Goal: Feedback & Contribution: Leave review/rating

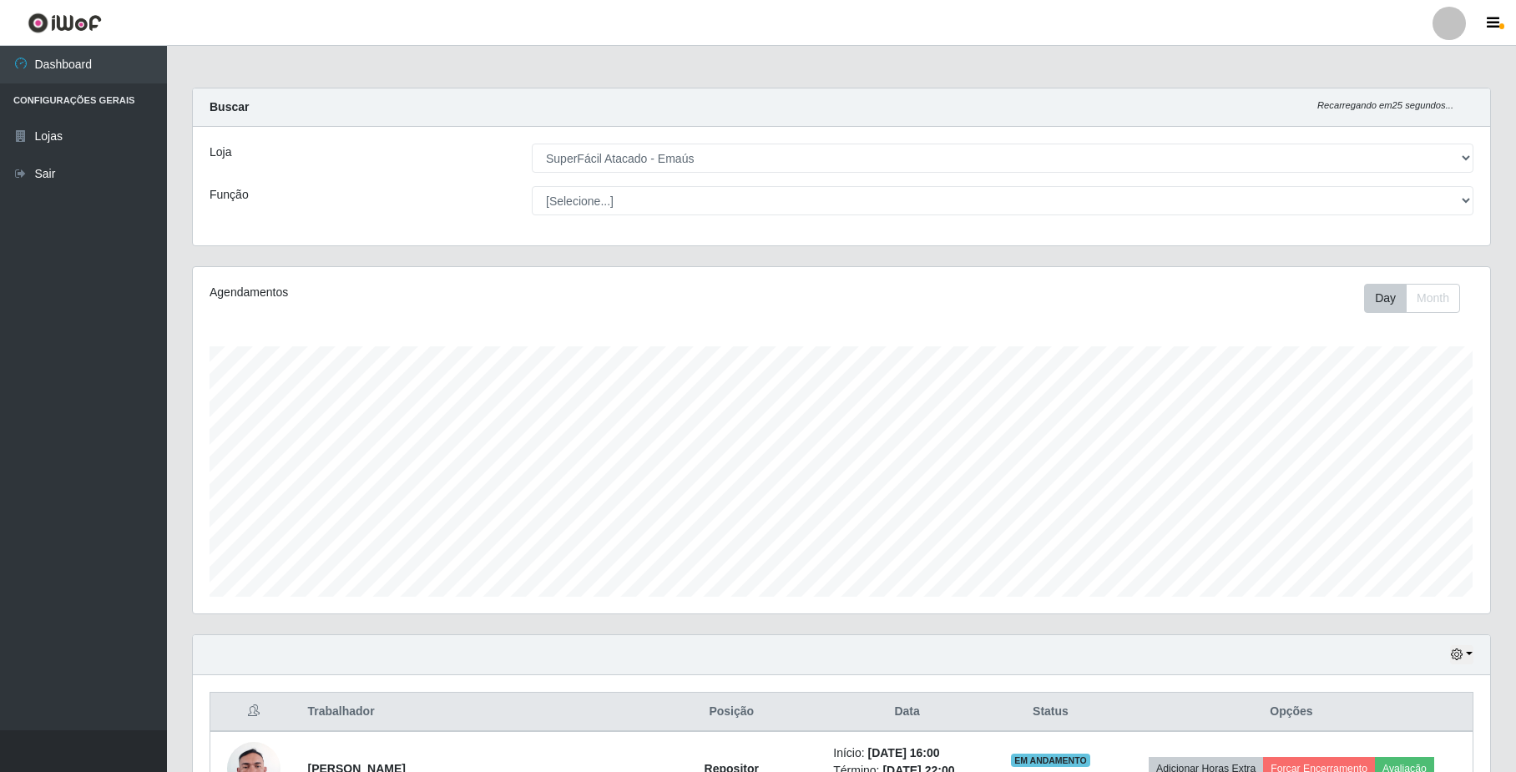
select select "407"
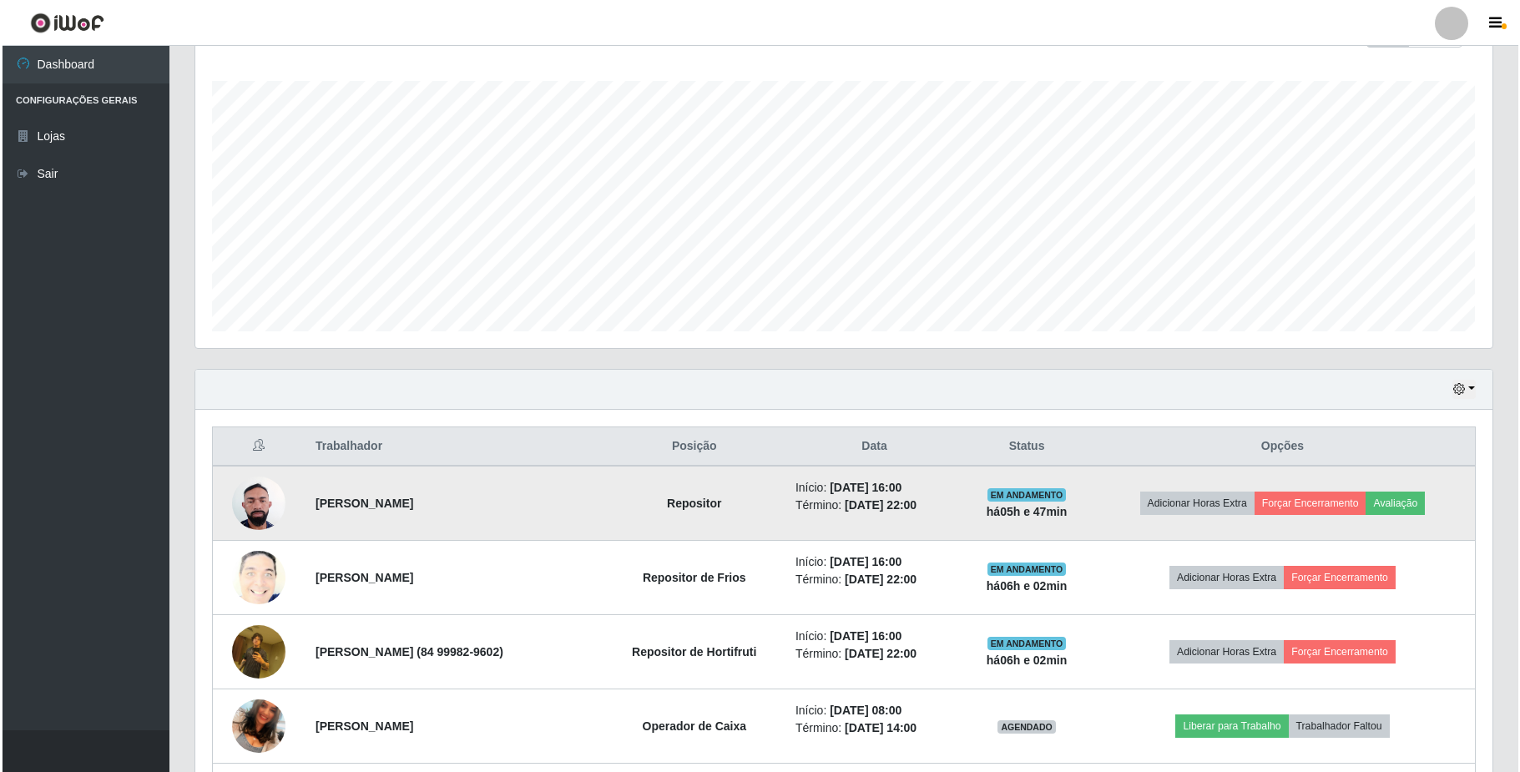
scroll to position [377, 0]
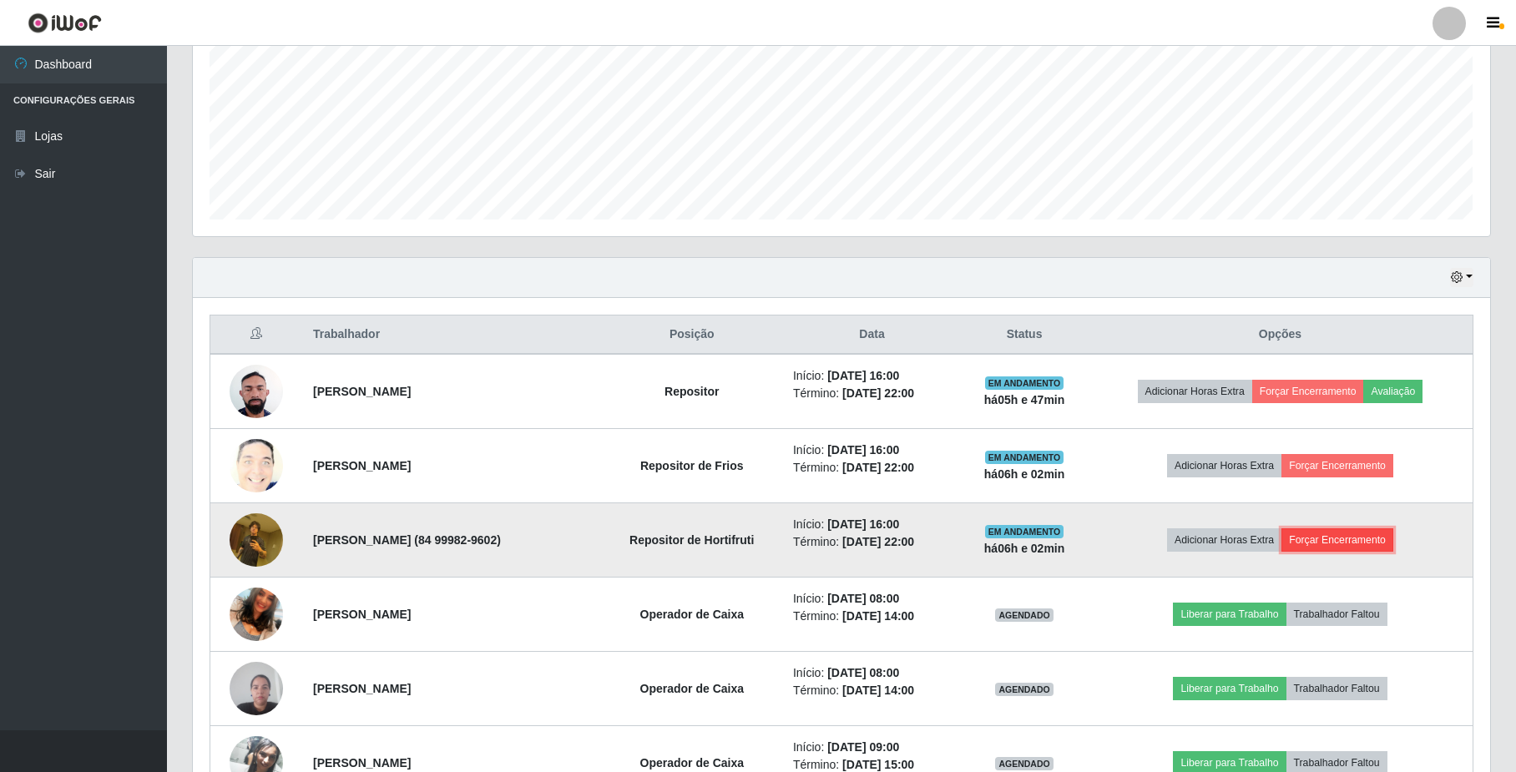
click at [1352, 543] on button "Forçar Encerramento" at bounding box center [1337, 539] width 112 height 23
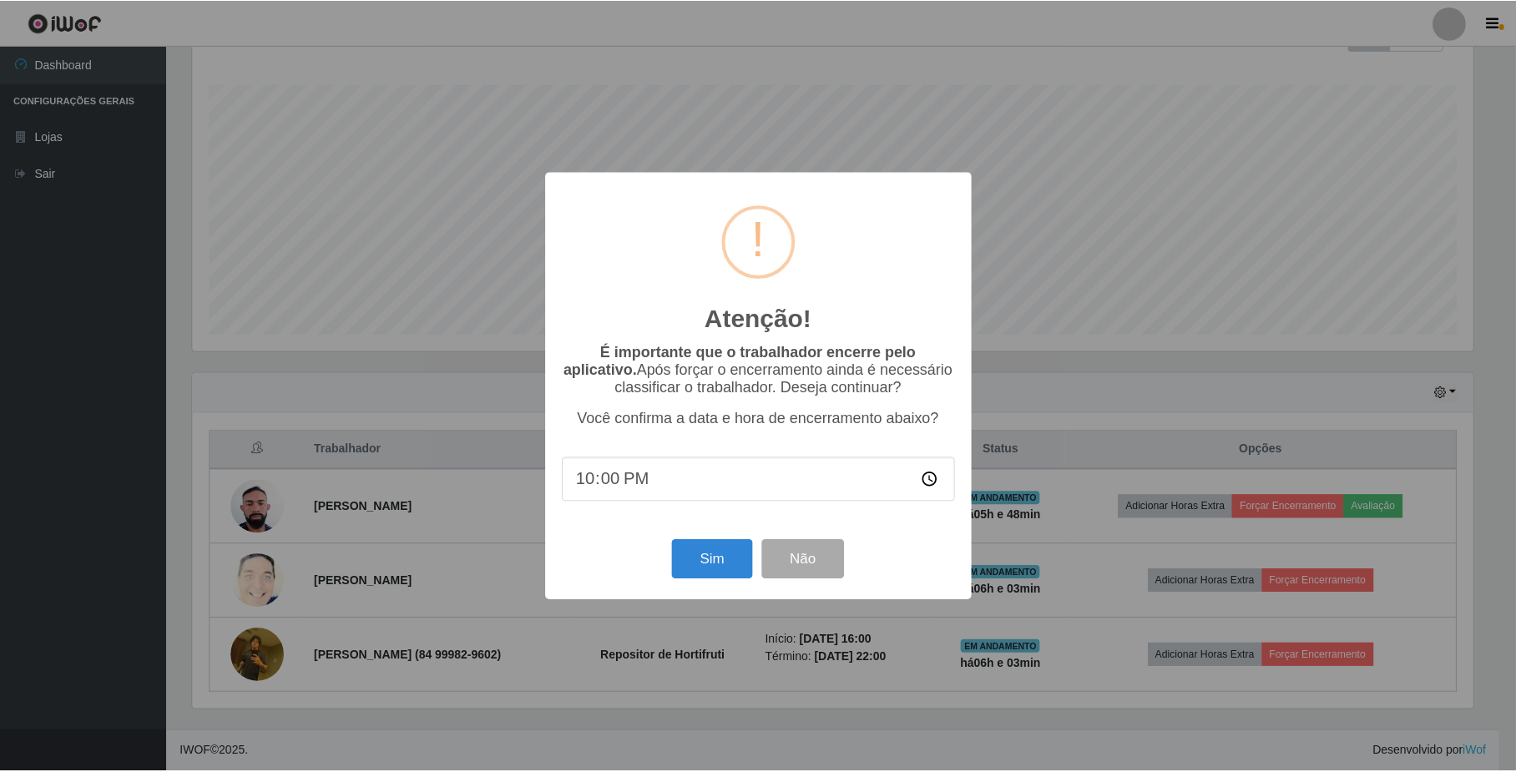
scroll to position [265, 0]
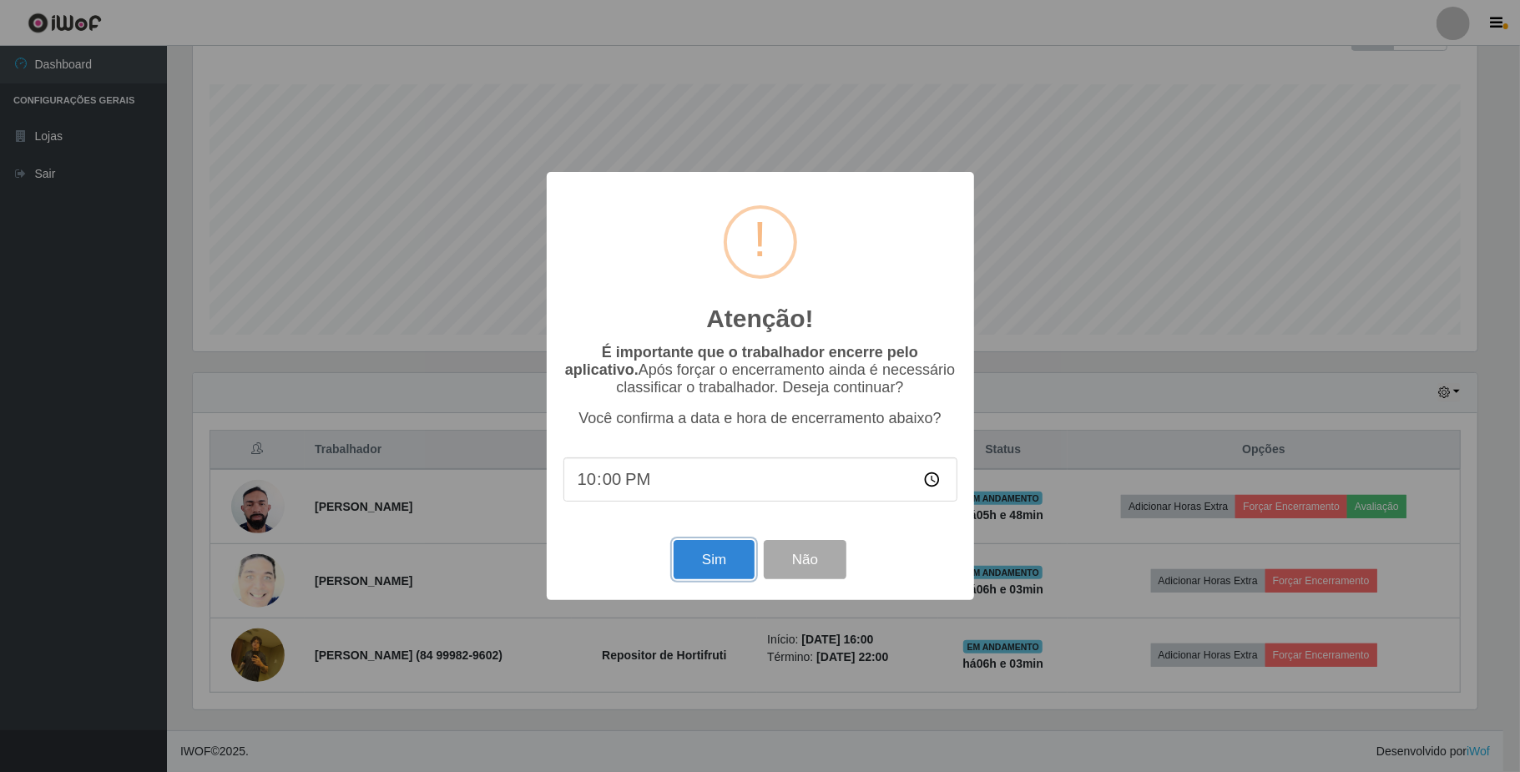
drag, startPoint x: 725, startPoint y: 563, endPoint x: 750, endPoint y: 566, distance: 24.4
click at [725, 563] on button "Sim" at bounding box center [714, 559] width 81 height 39
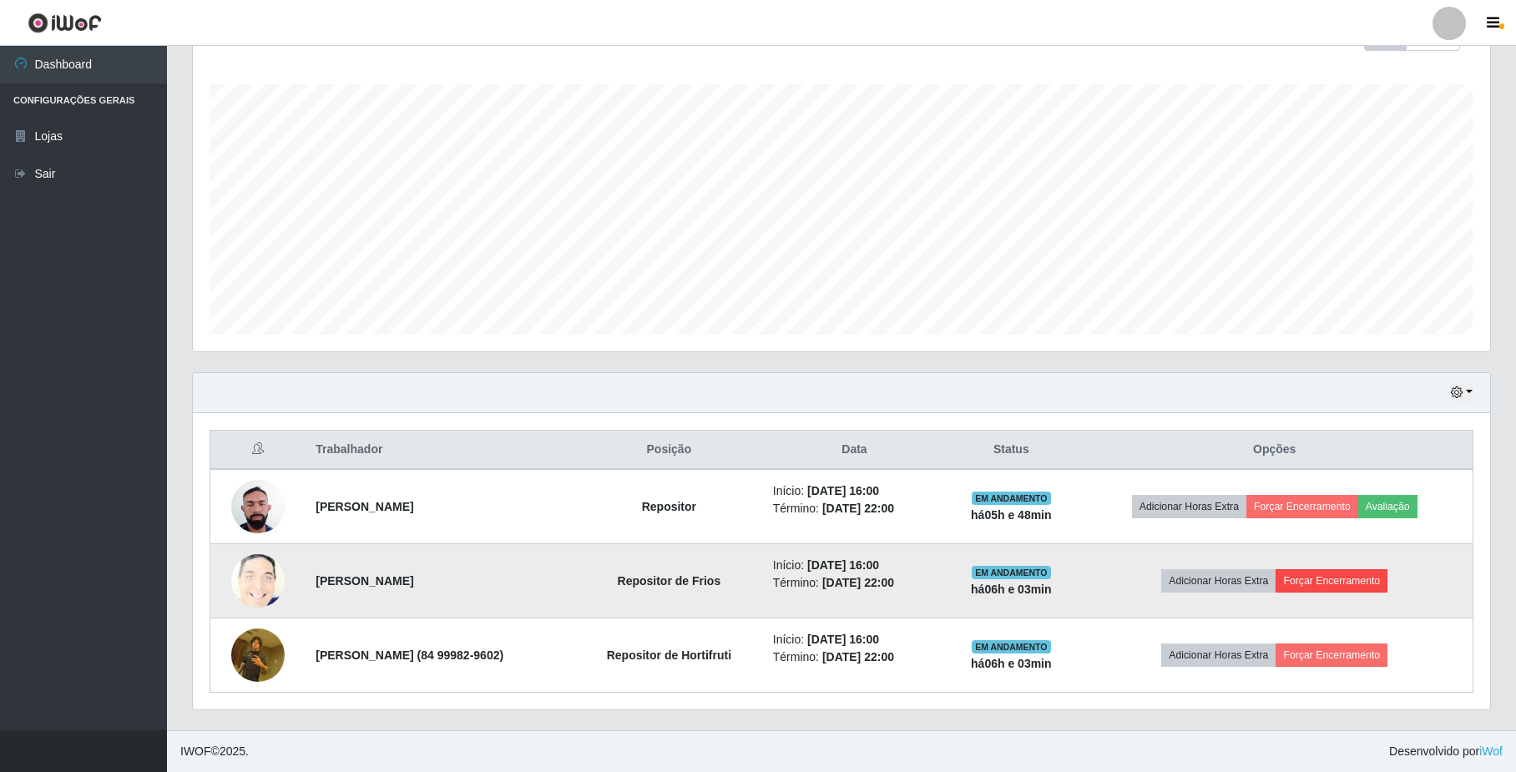
scroll to position [347, 1284]
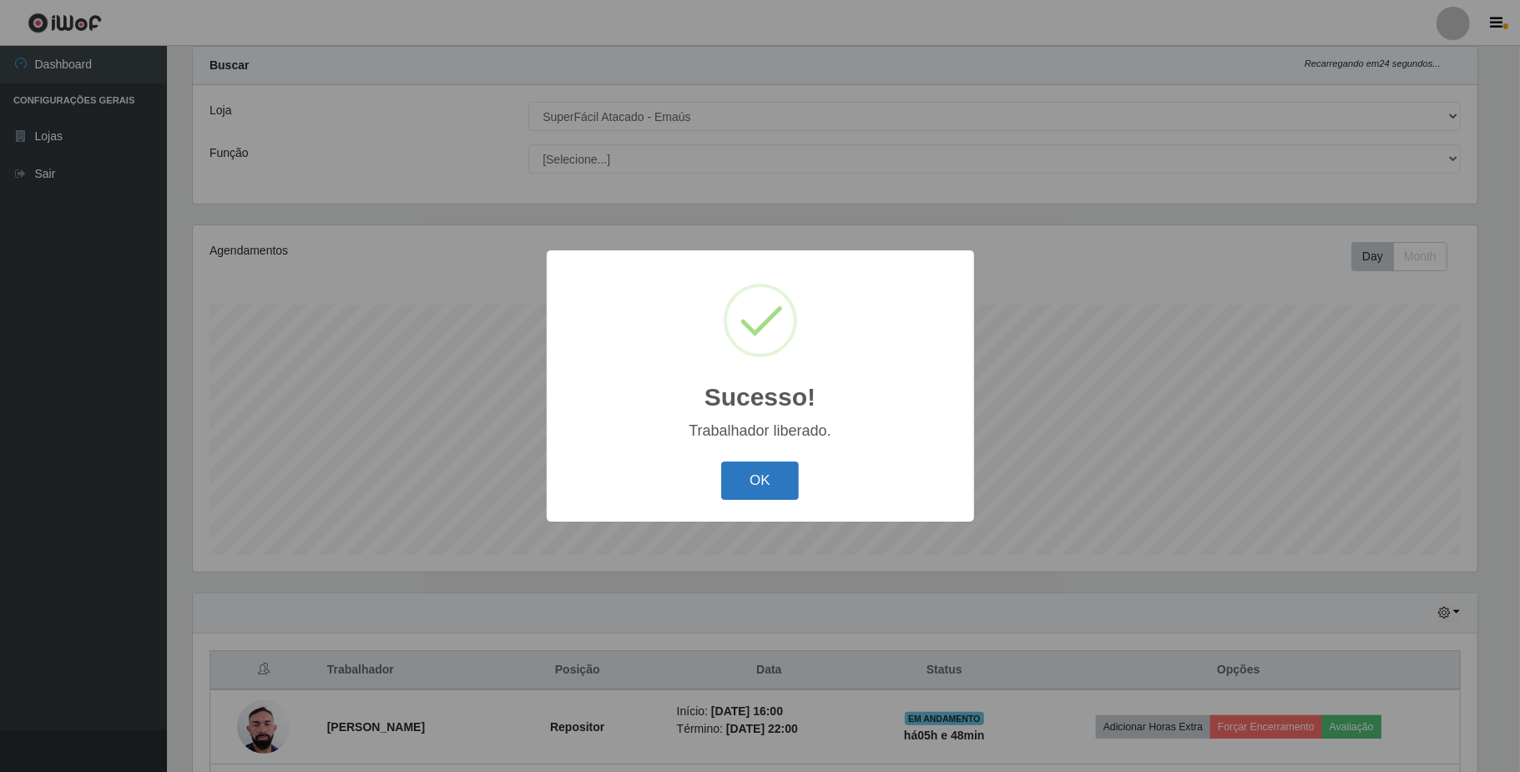
click at [761, 492] on button "OK" at bounding box center [760, 481] width 78 height 39
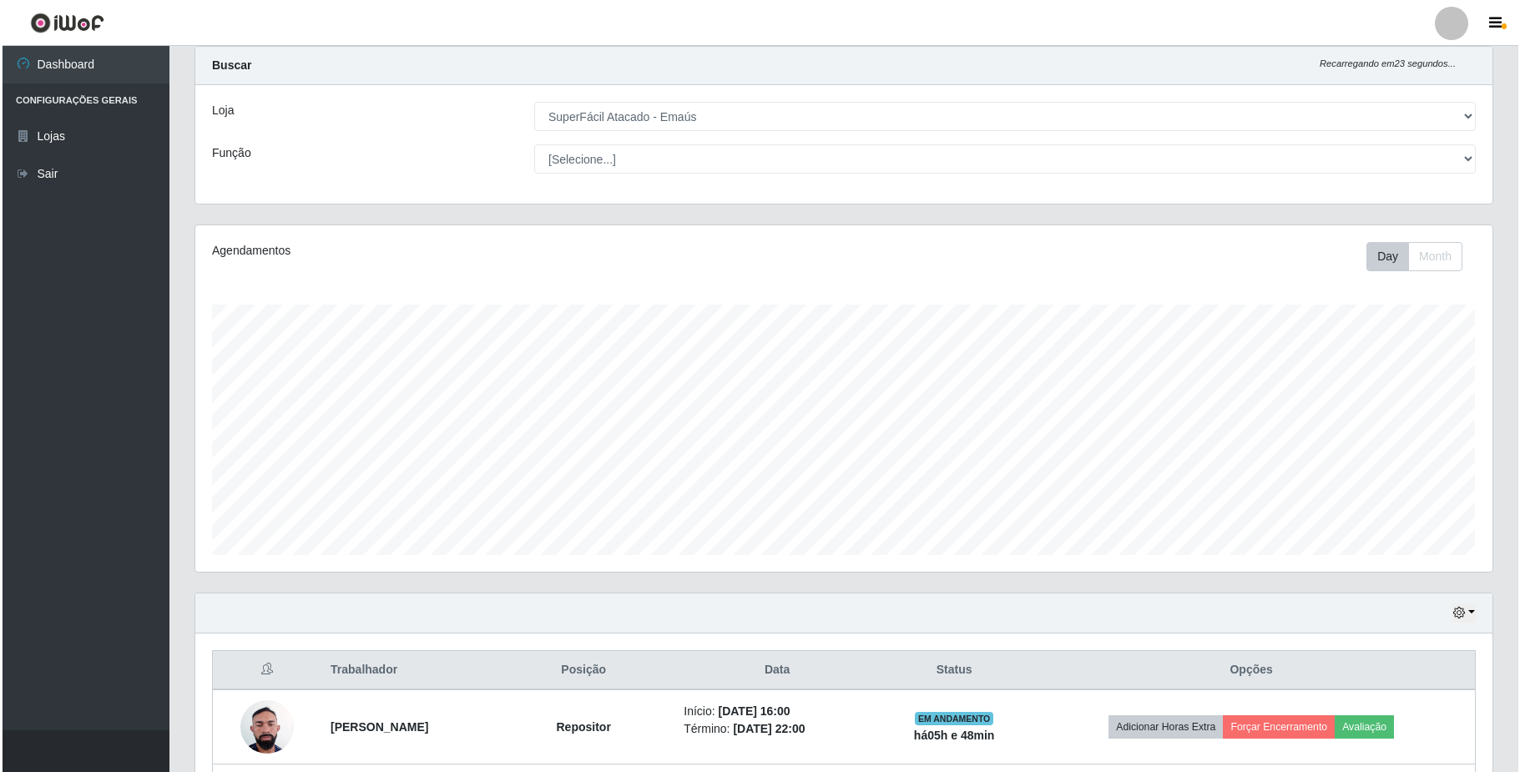
scroll to position [191, 0]
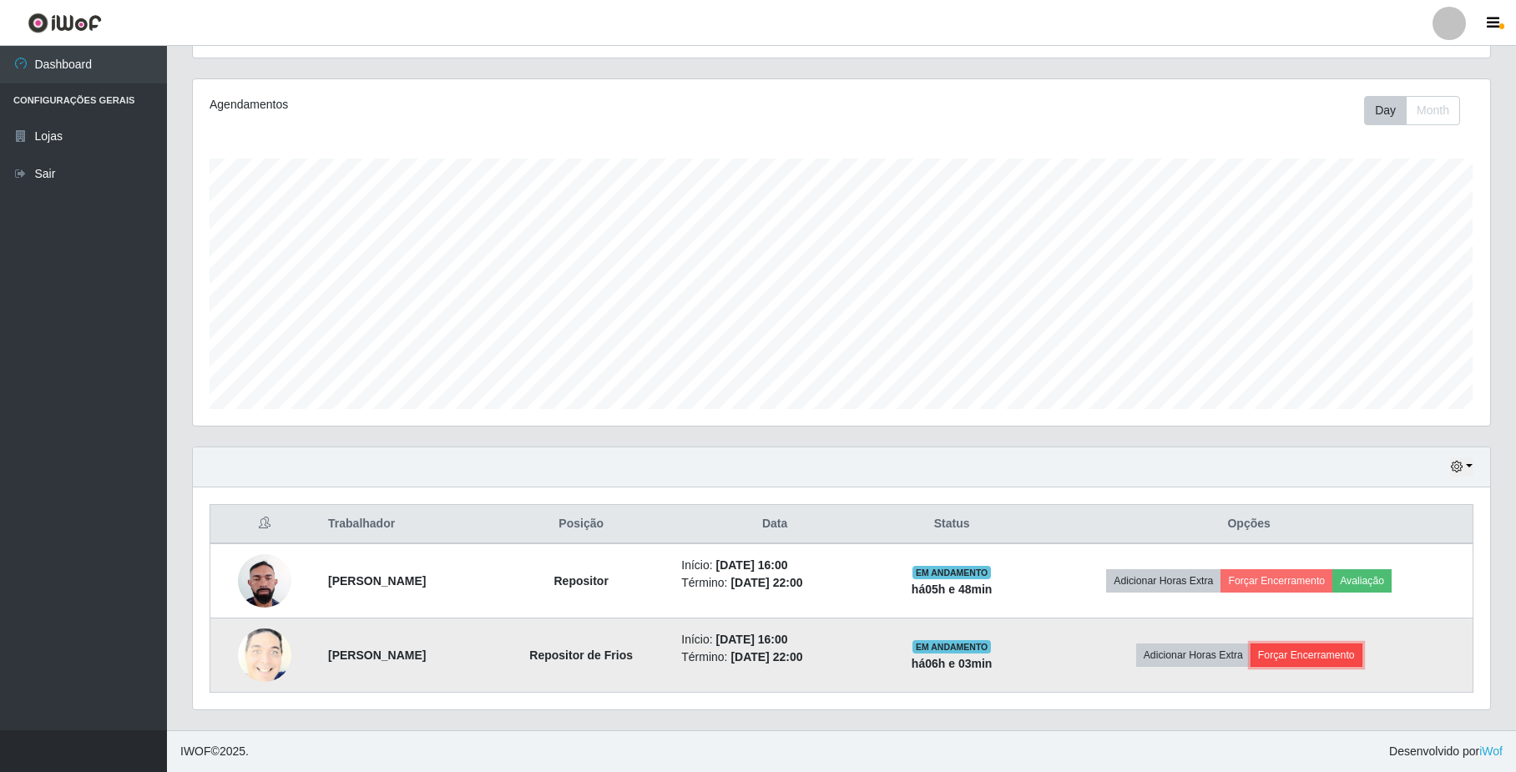
click at [1304, 659] on button "Forçar Encerramento" at bounding box center [1306, 655] width 112 height 23
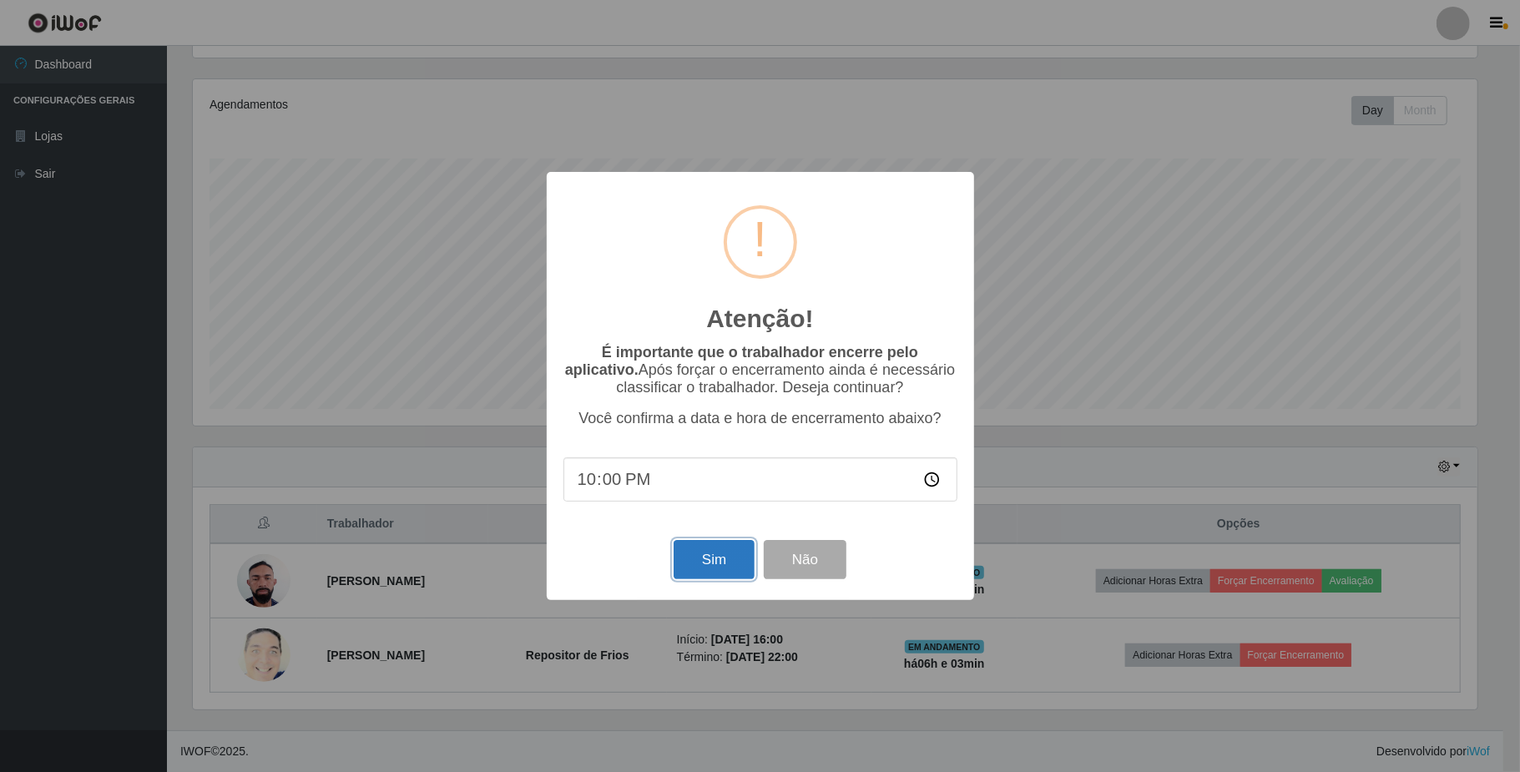
click at [720, 558] on button "Sim" at bounding box center [714, 559] width 81 height 39
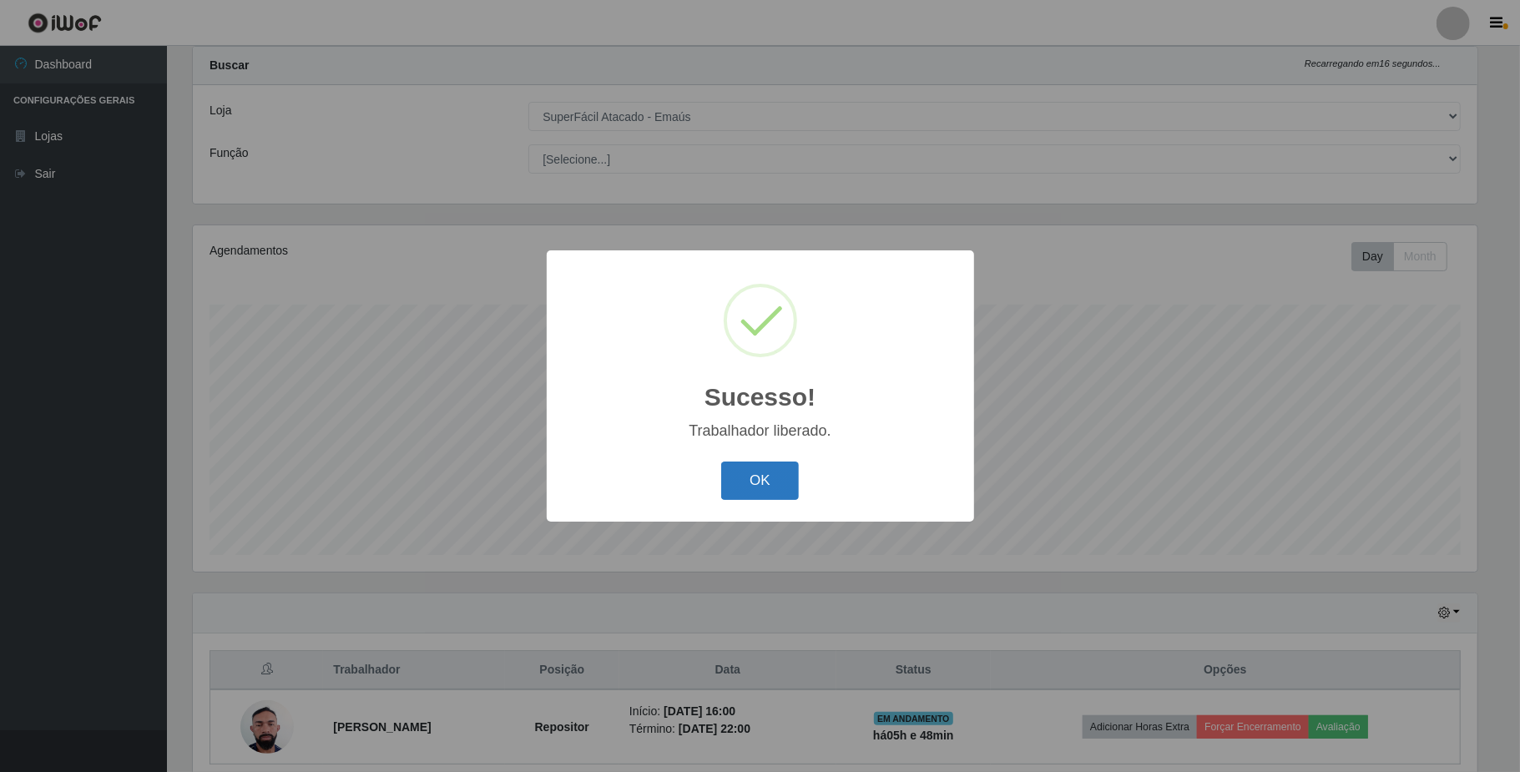
drag, startPoint x: 763, startPoint y: 467, endPoint x: 772, endPoint y: 495, distance: 29.0
click at [772, 495] on button "OK" at bounding box center [760, 481] width 78 height 39
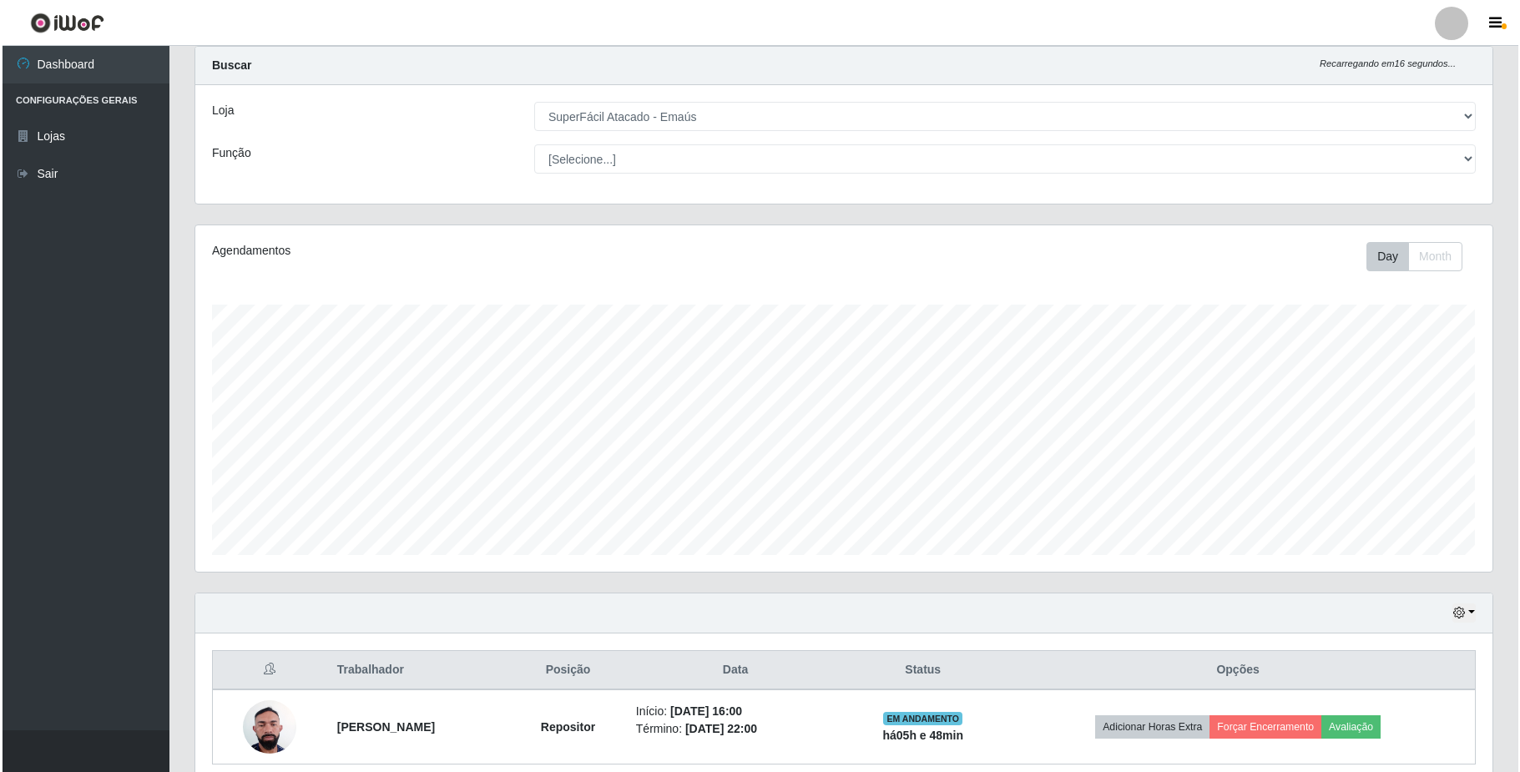
scroll to position [117, 0]
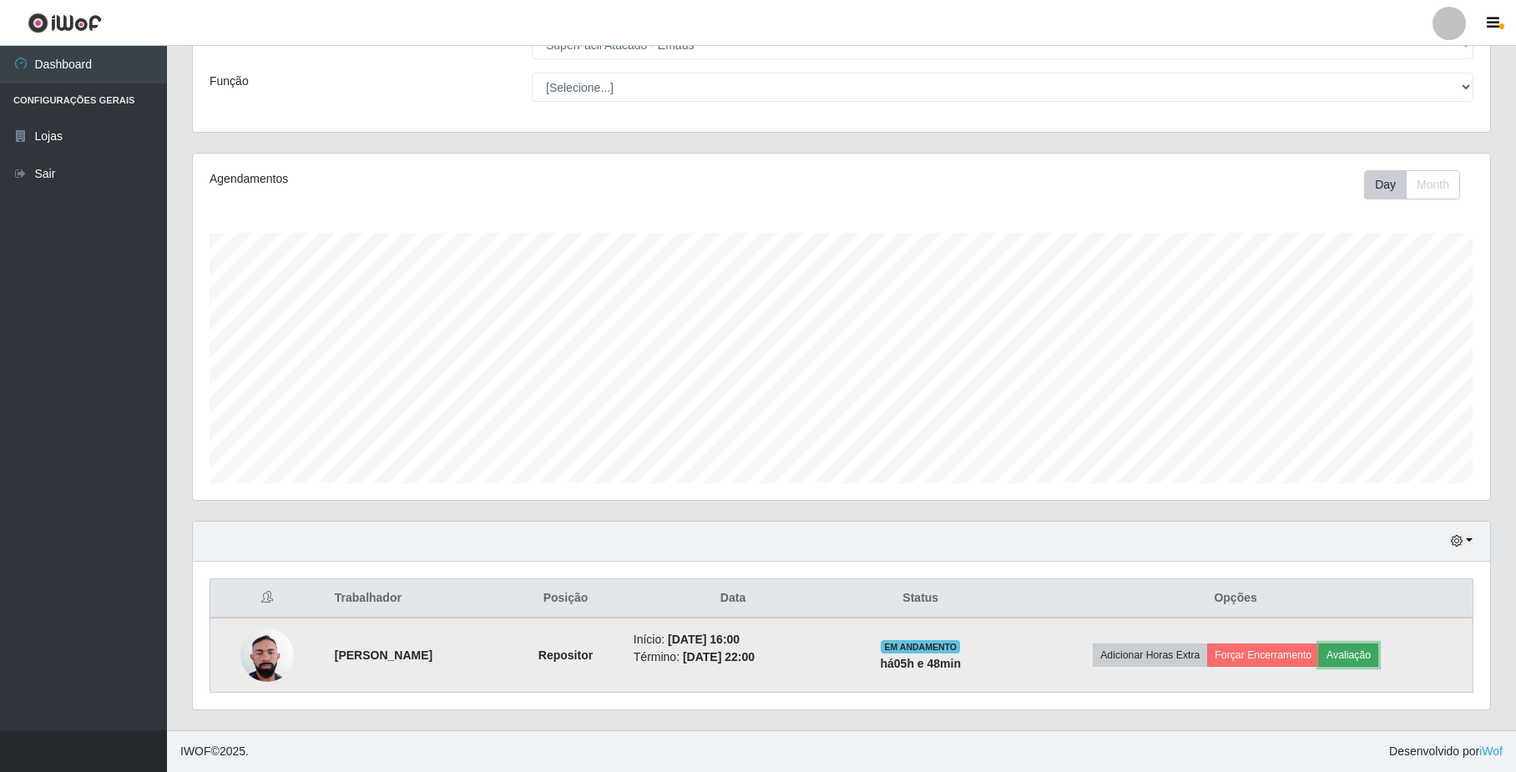
click at [1360, 659] on button "Avaliação" at bounding box center [1348, 655] width 59 height 23
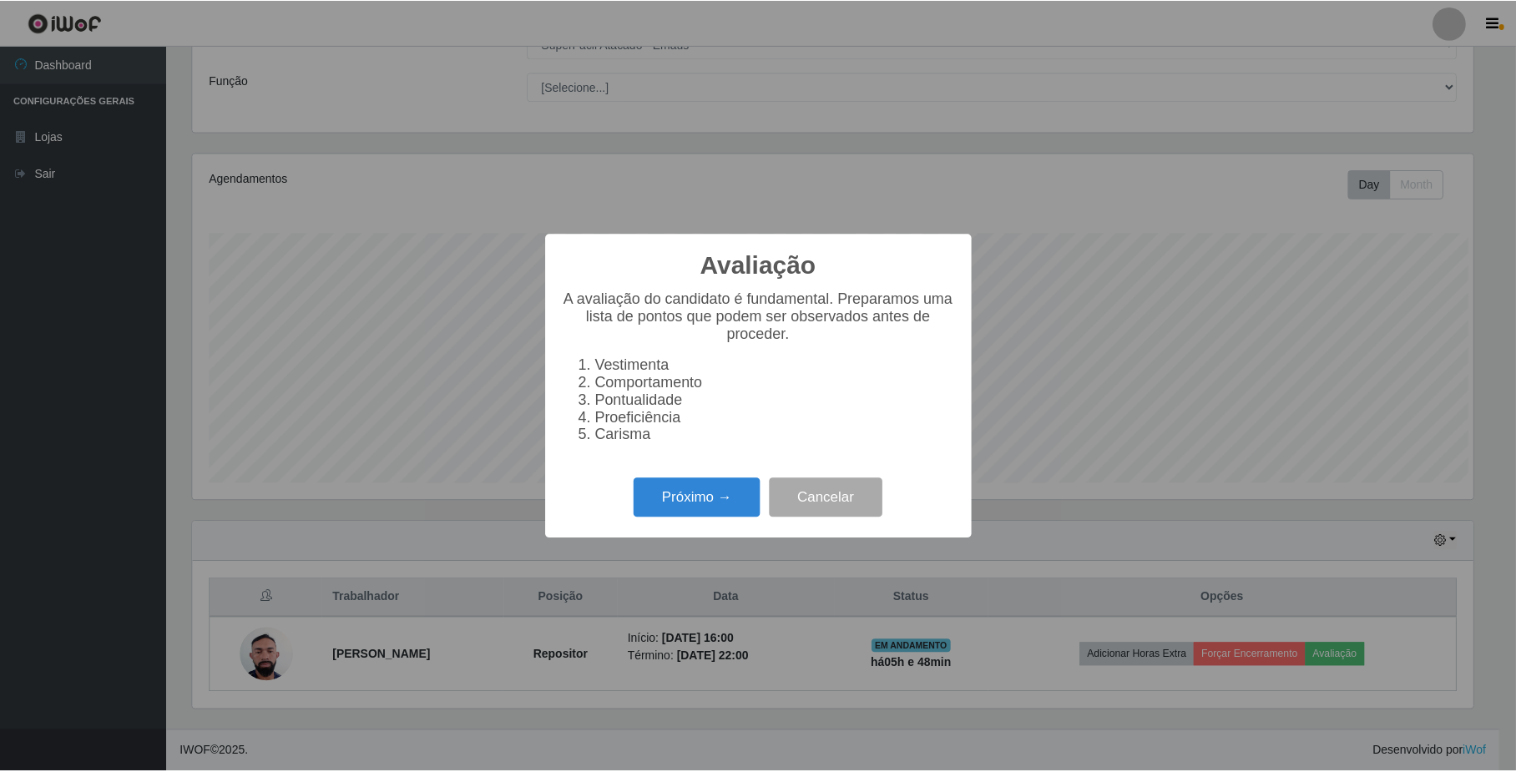
scroll to position [347, 1284]
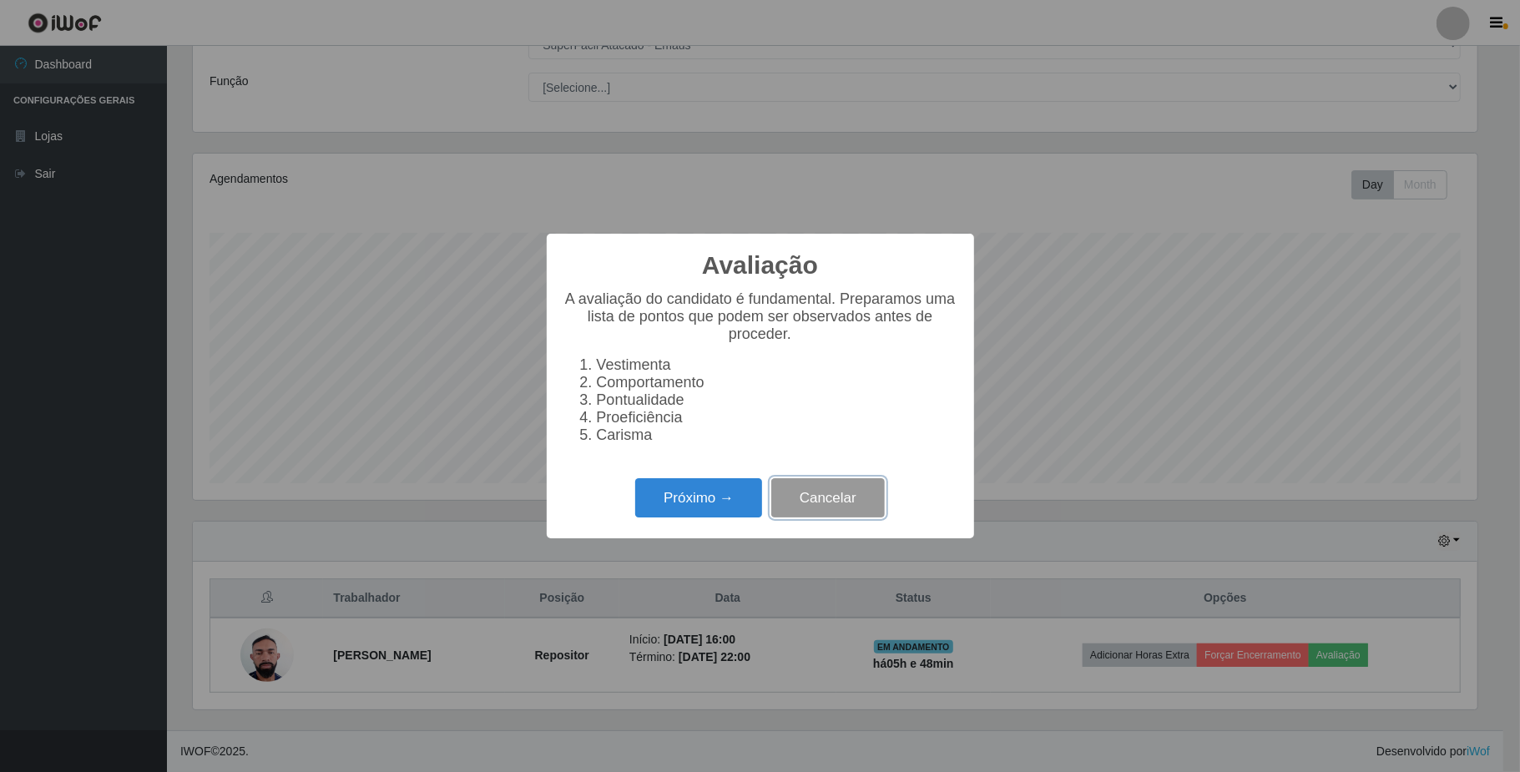
click at [836, 514] on button "Cancelar" at bounding box center [828, 497] width 114 height 39
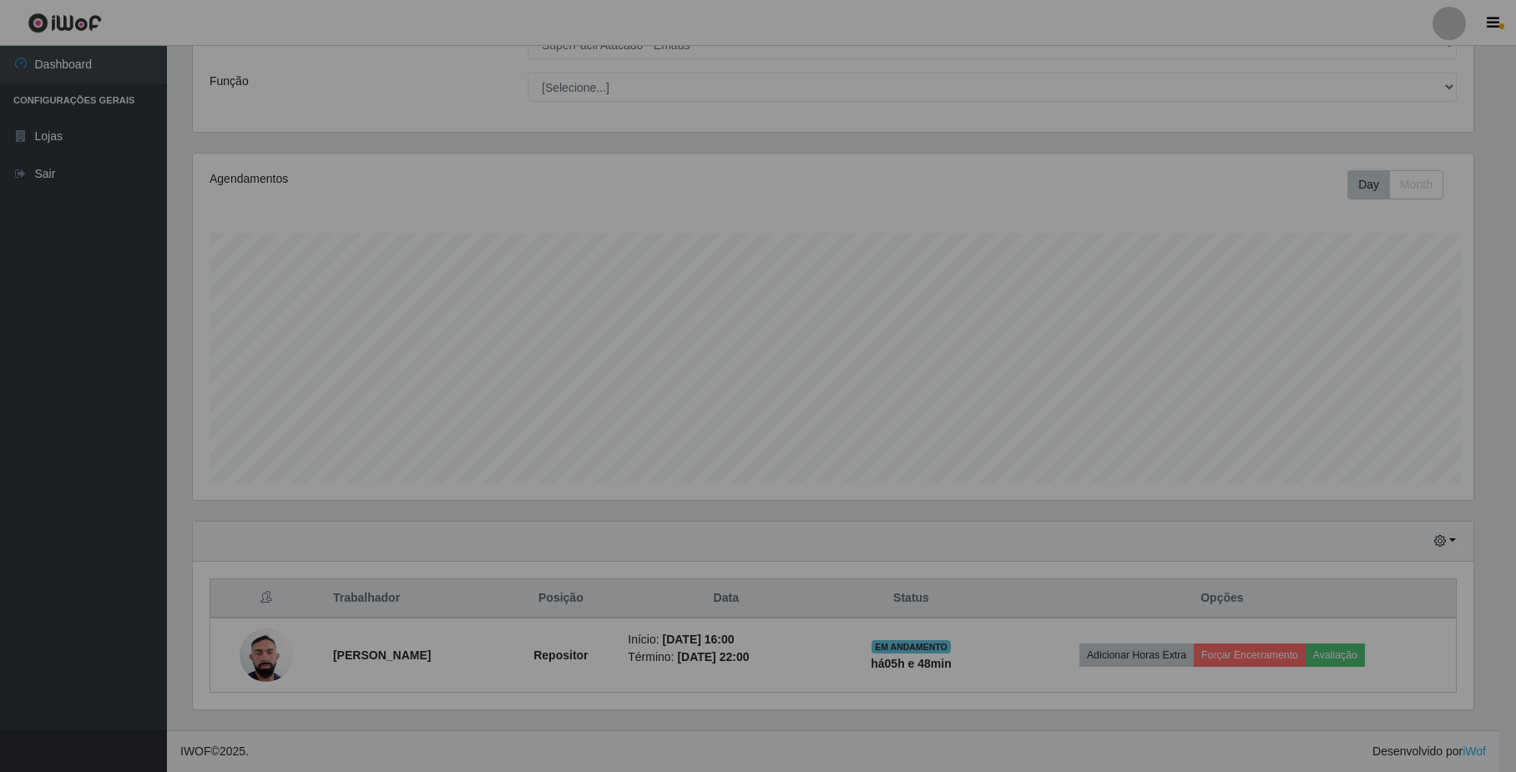
scroll to position [347, 1296]
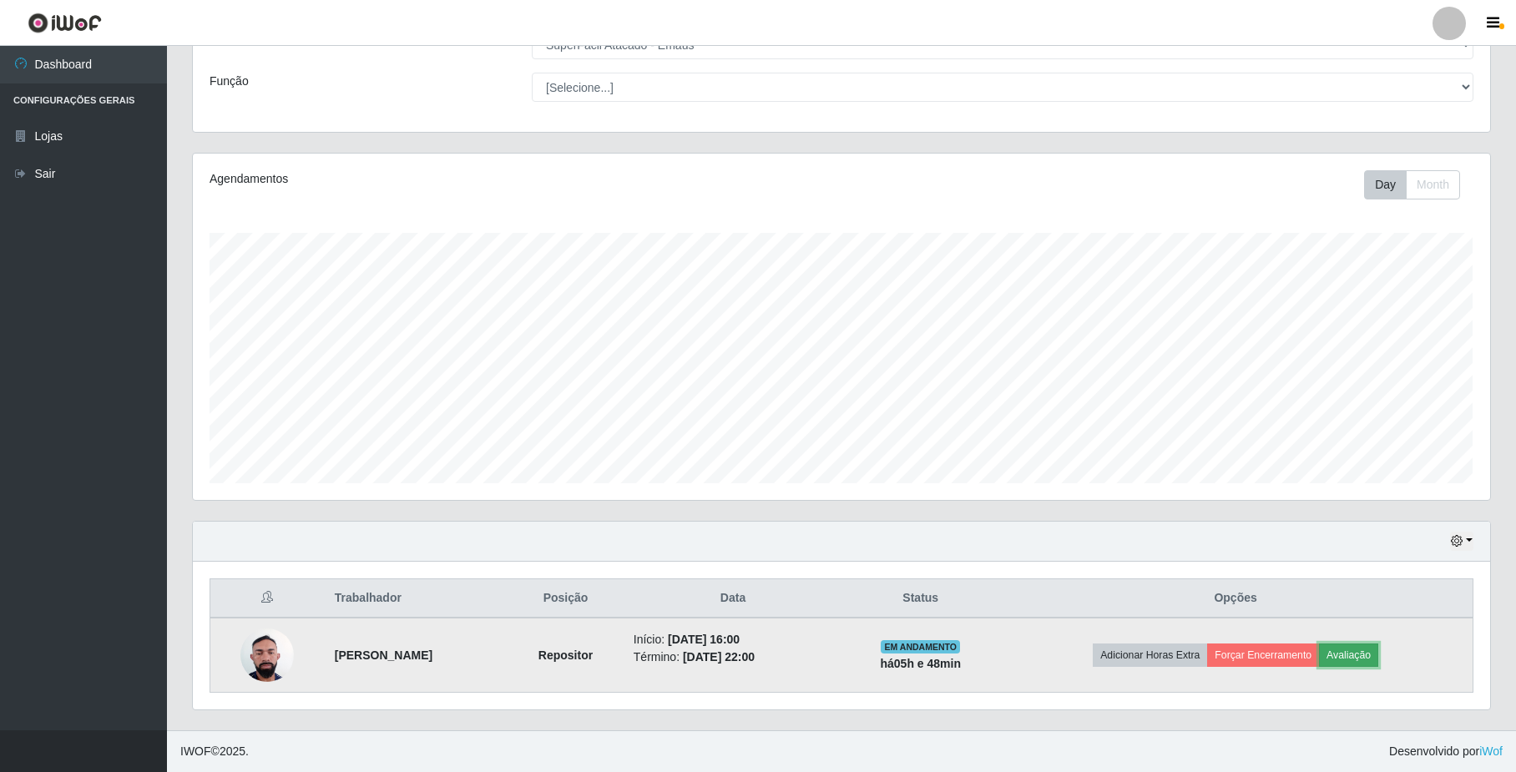
click at [1353, 659] on button "Avaliação" at bounding box center [1348, 655] width 59 height 23
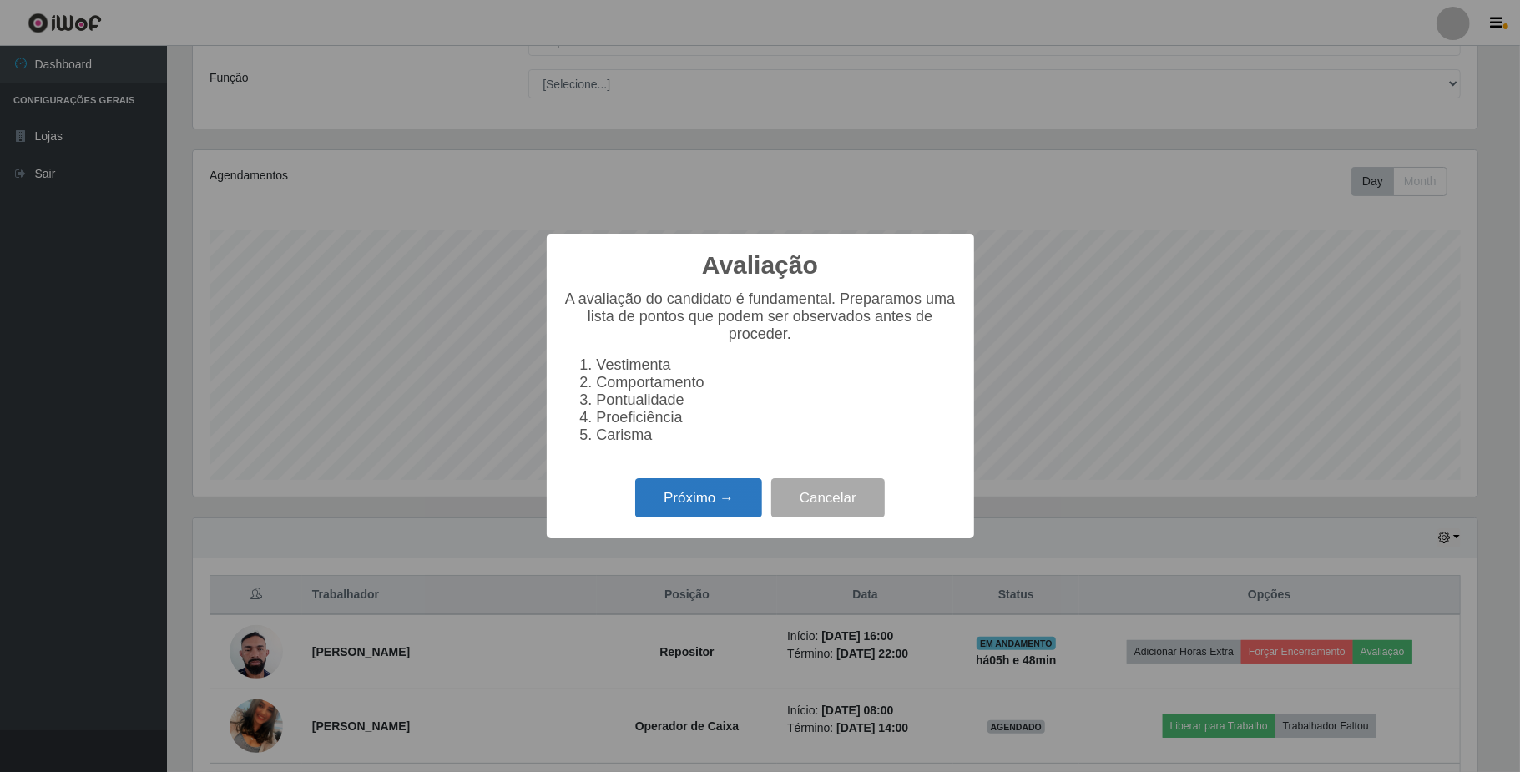
click at [675, 506] on button "Próximo →" at bounding box center [698, 497] width 127 height 39
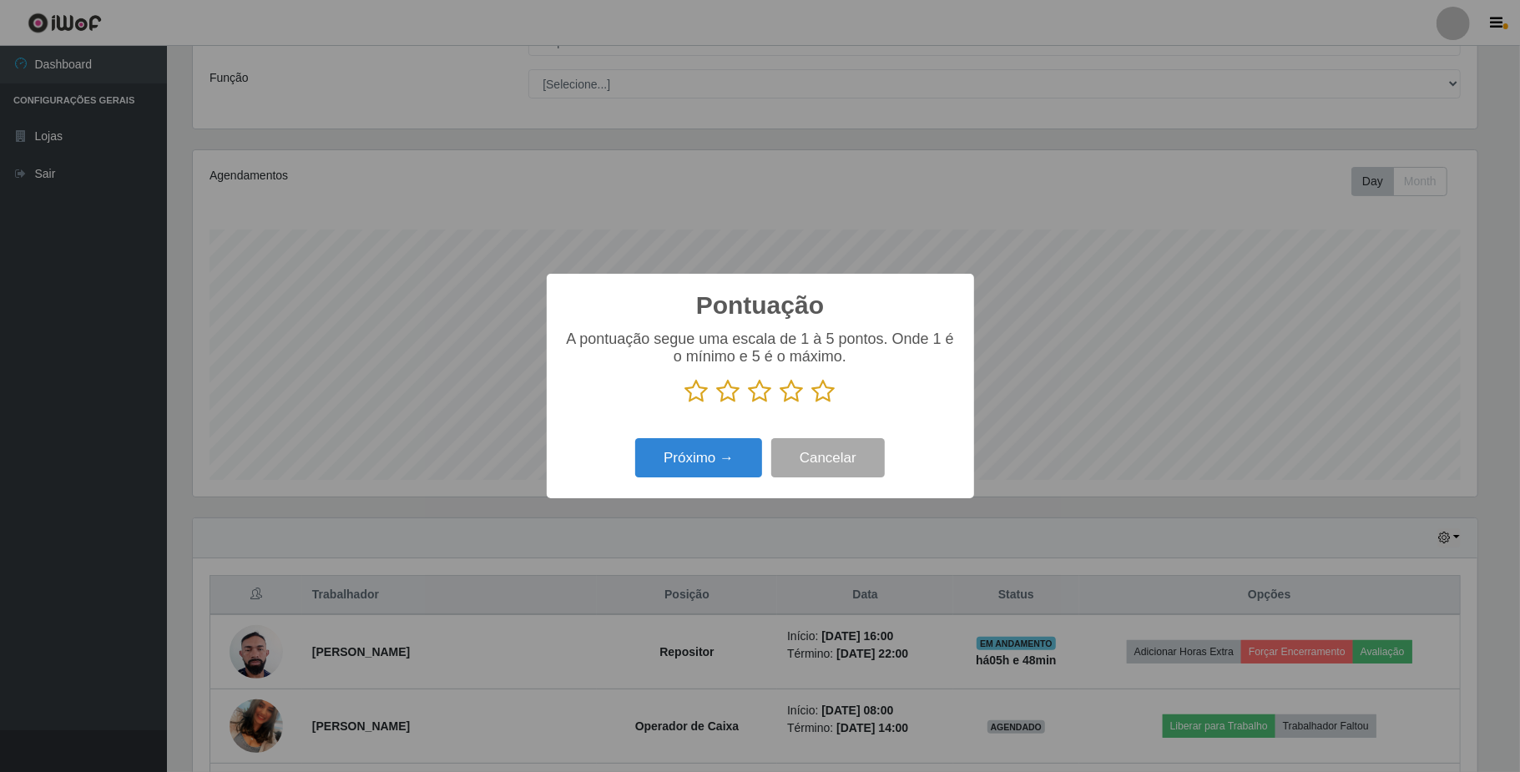
click at [823, 399] on icon at bounding box center [823, 391] width 23 height 25
click at [812, 404] on input "radio" at bounding box center [812, 404] width 0 height 0
click at [713, 457] on button "Próximo →" at bounding box center [698, 457] width 127 height 39
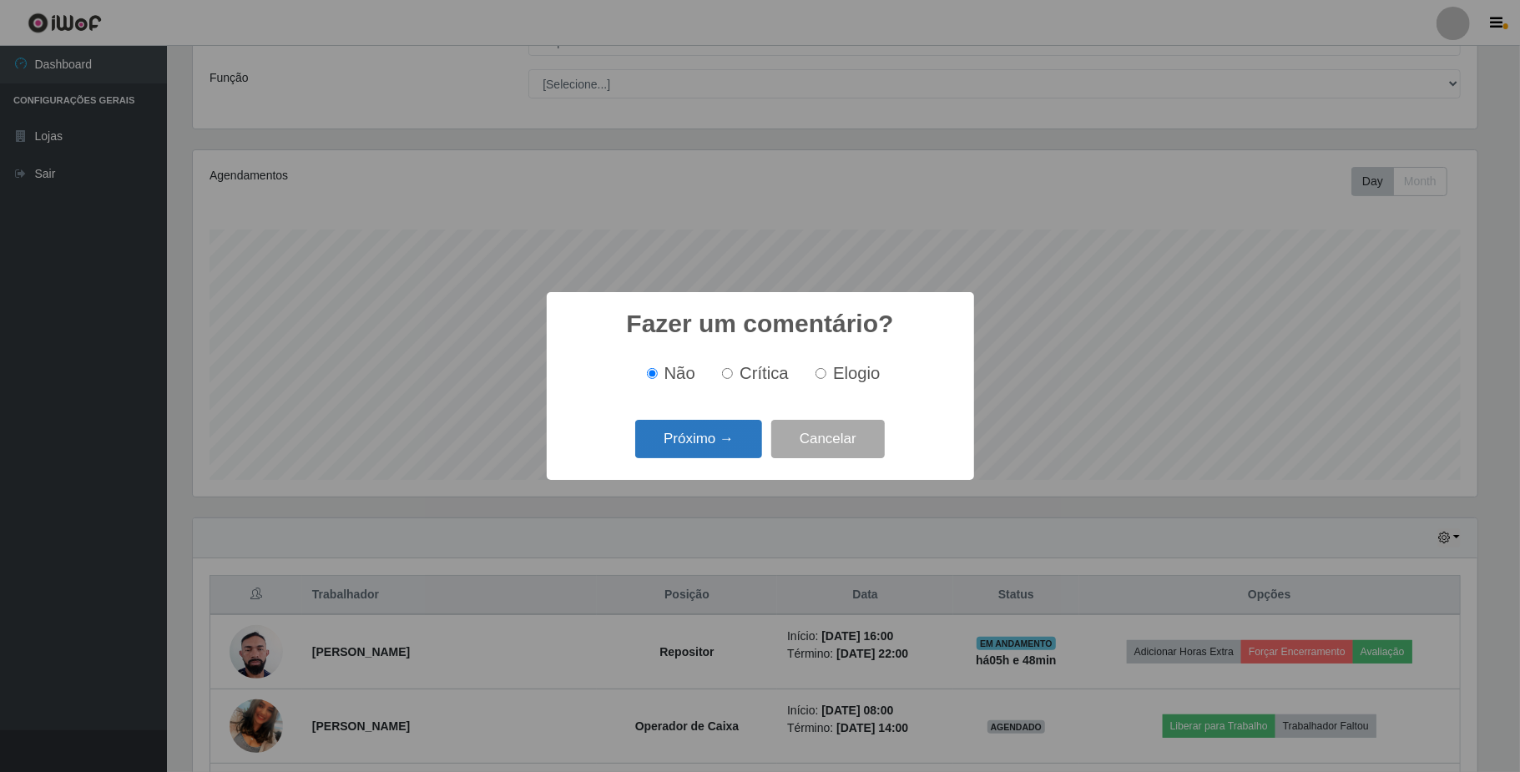
click at [725, 444] on button "Próximo →" at bounding box center [698, 439] width 127 height 39
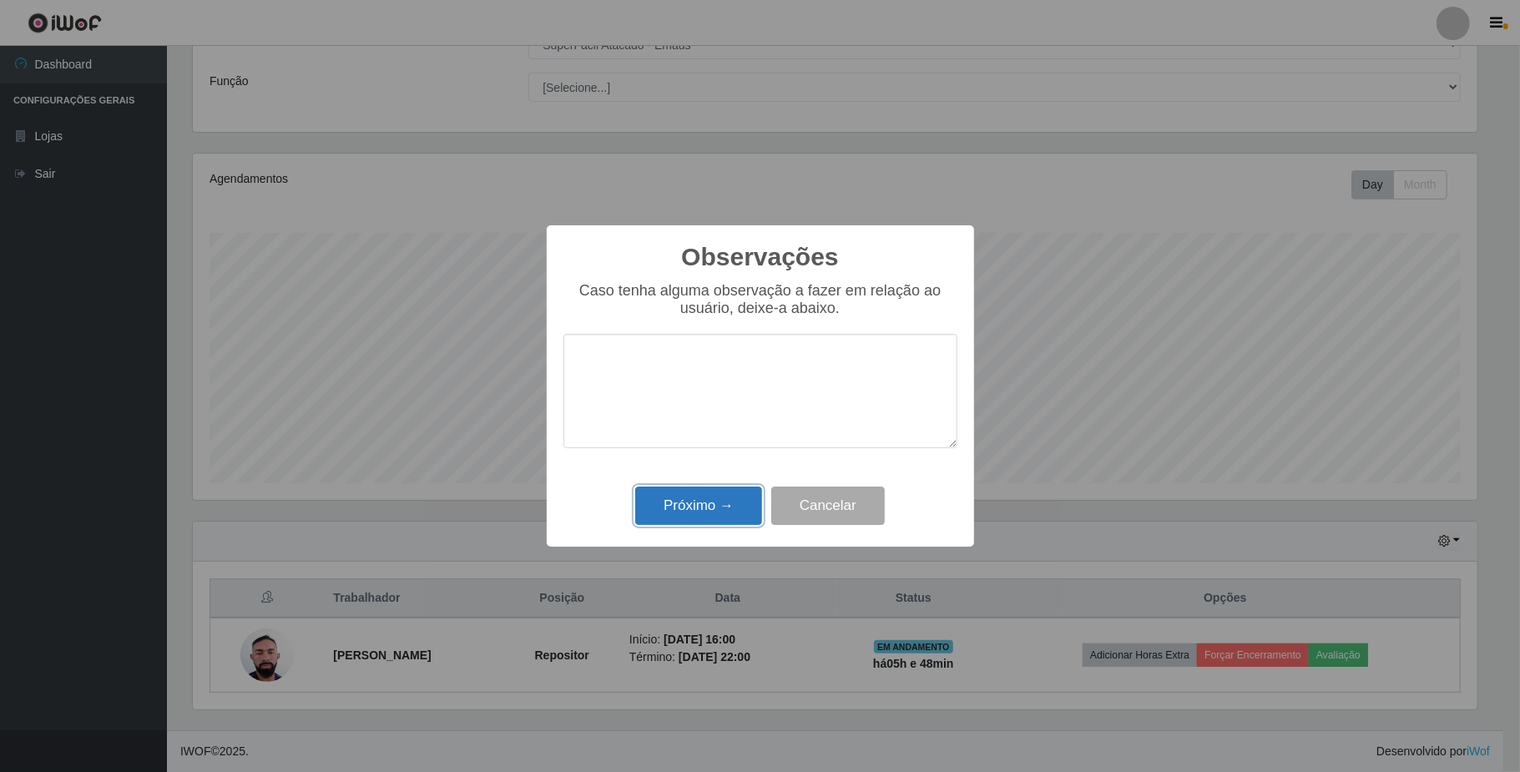
click at [730, 523] on button "Próximo →" at bounding box center [698, 506] width 127 height 39
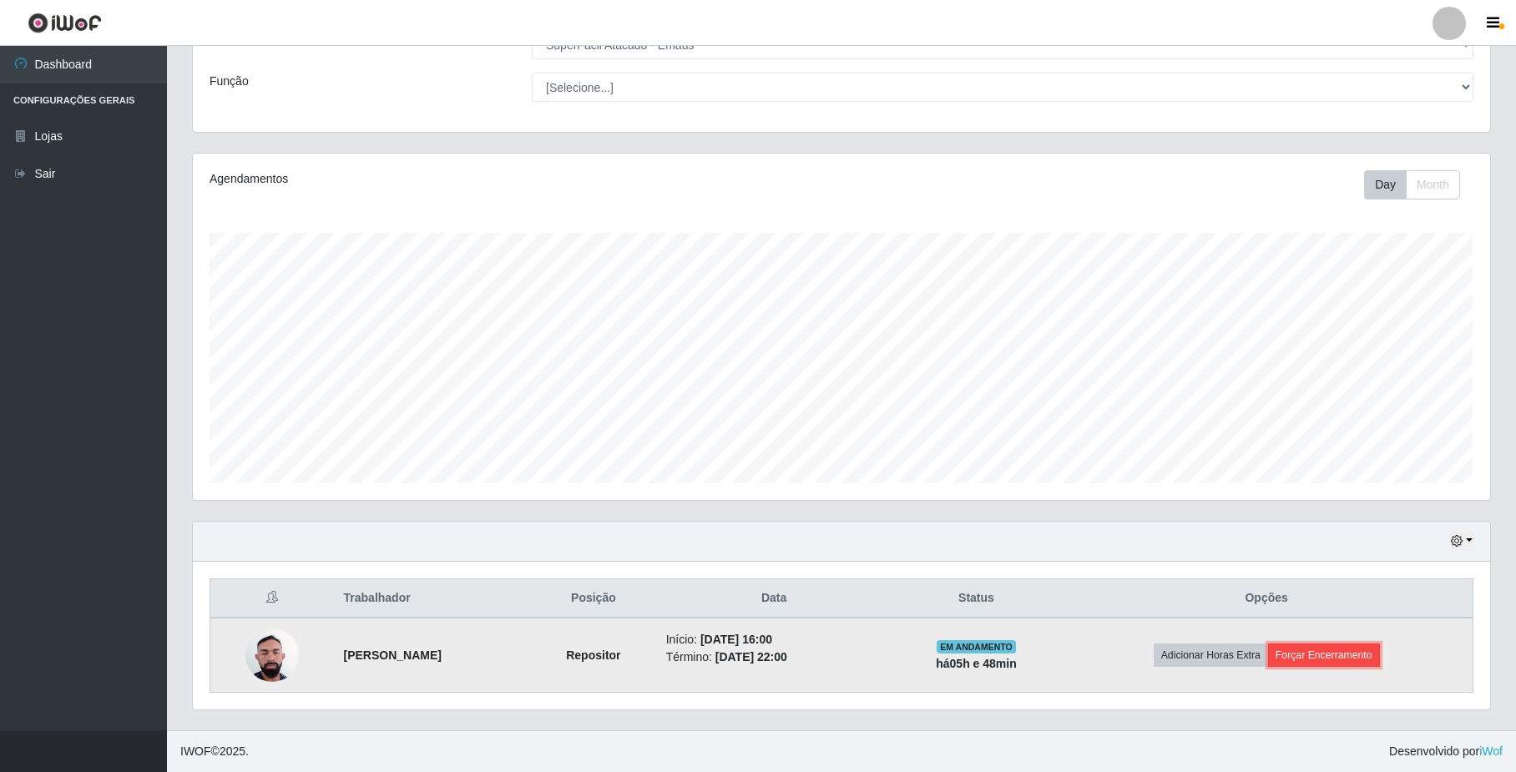
click at [1309, 649] on button "Forçar Encerramento" at bounding box center [1324, 655] width 112 height 23
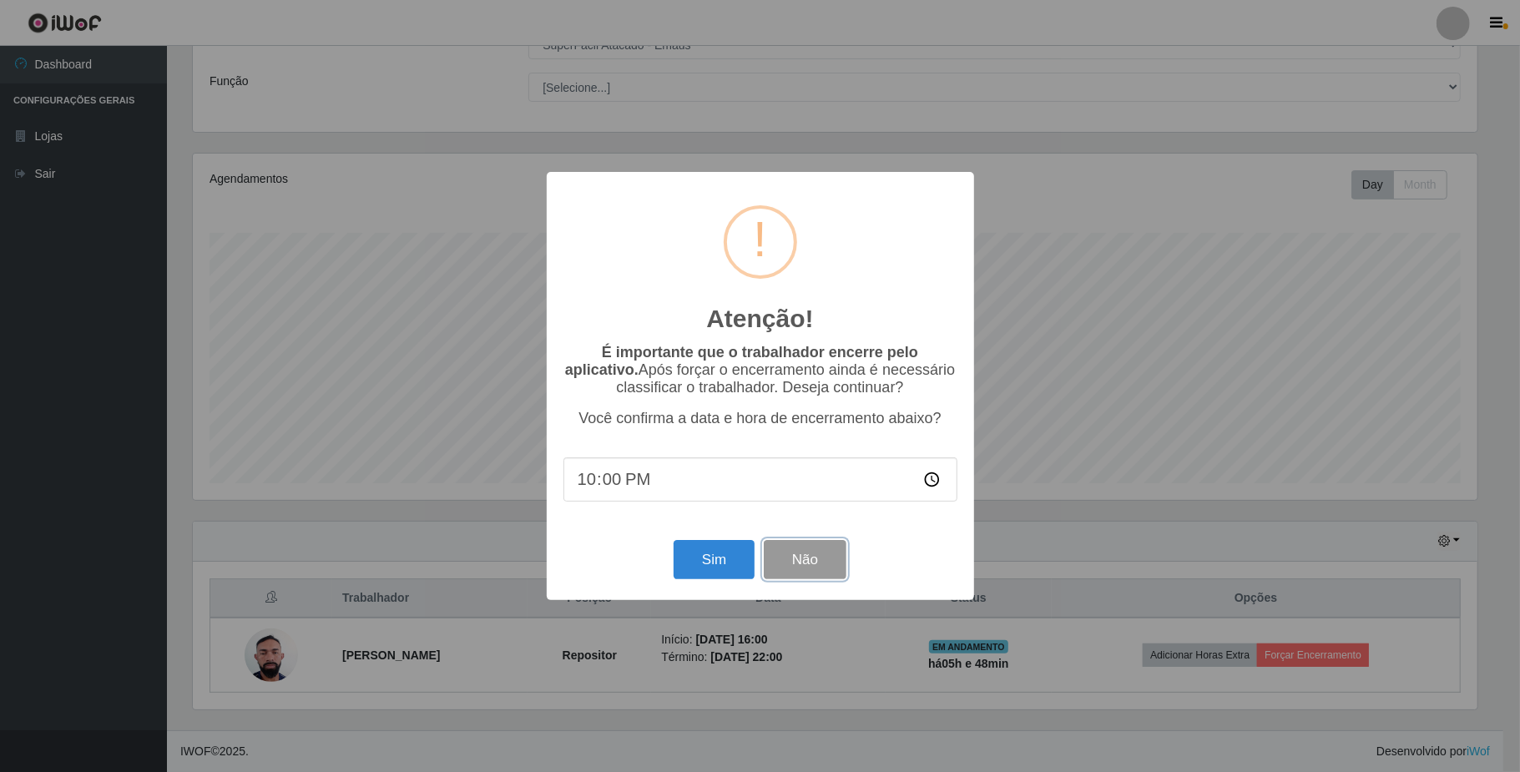
click at [826, 558] on button "Não" at bounding box center [805, 559] width 83 height 39
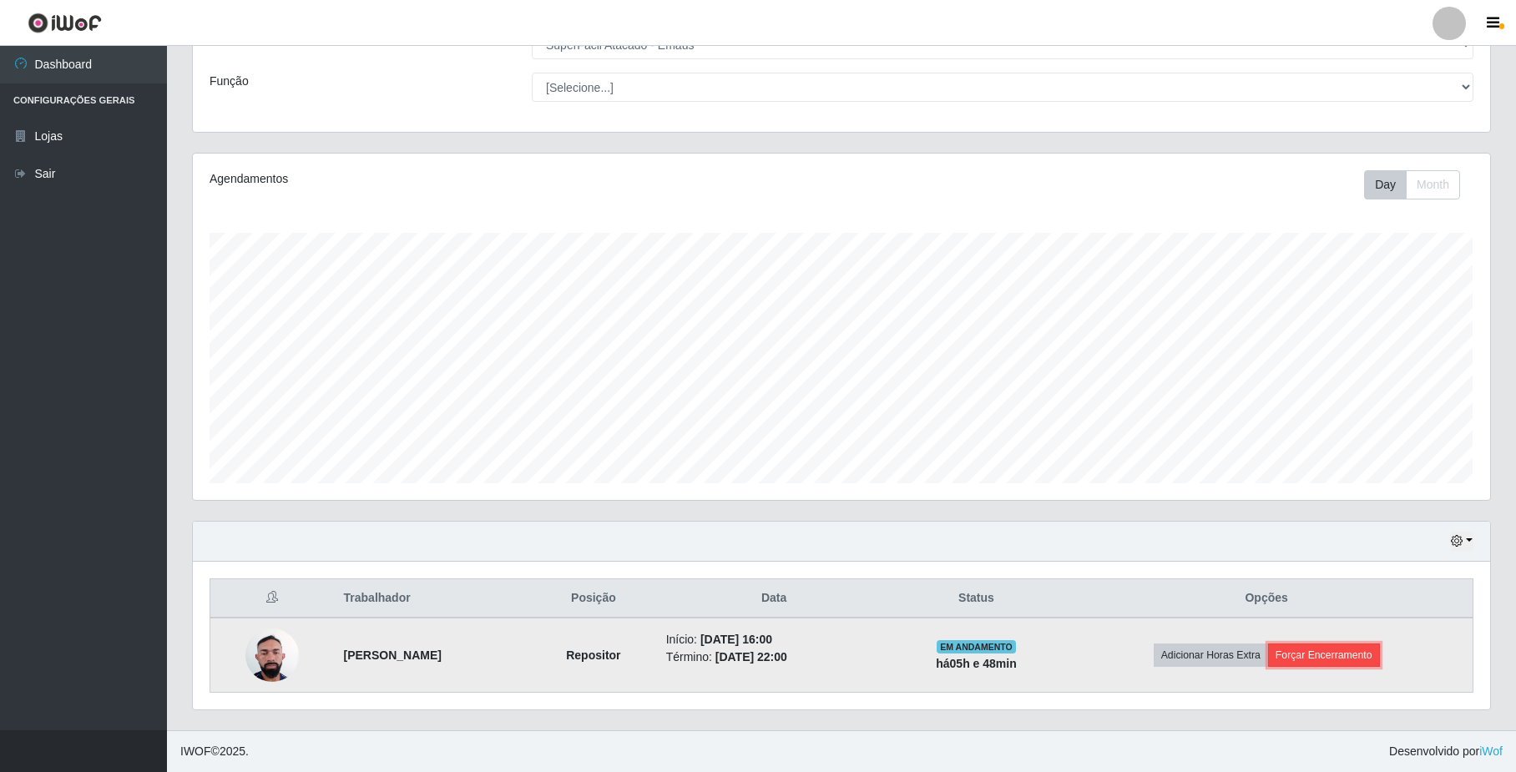
click at [1317, 649] on button "Forçar Encerramento" at bounding box center [1324, 655] width 112 height 23
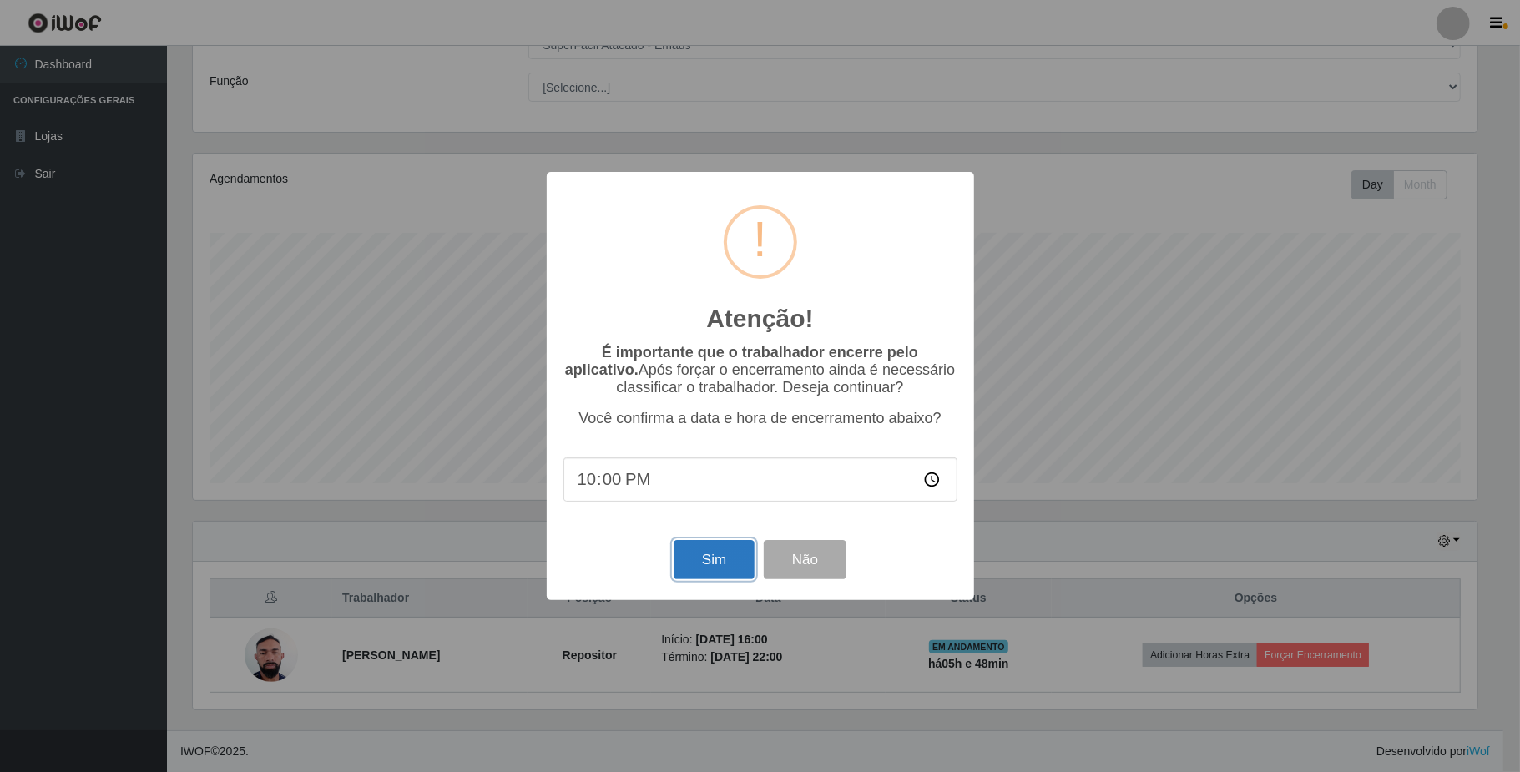
click at [746, 558] on button "Sim" at bounding box center [714, 559] width 81 height 39
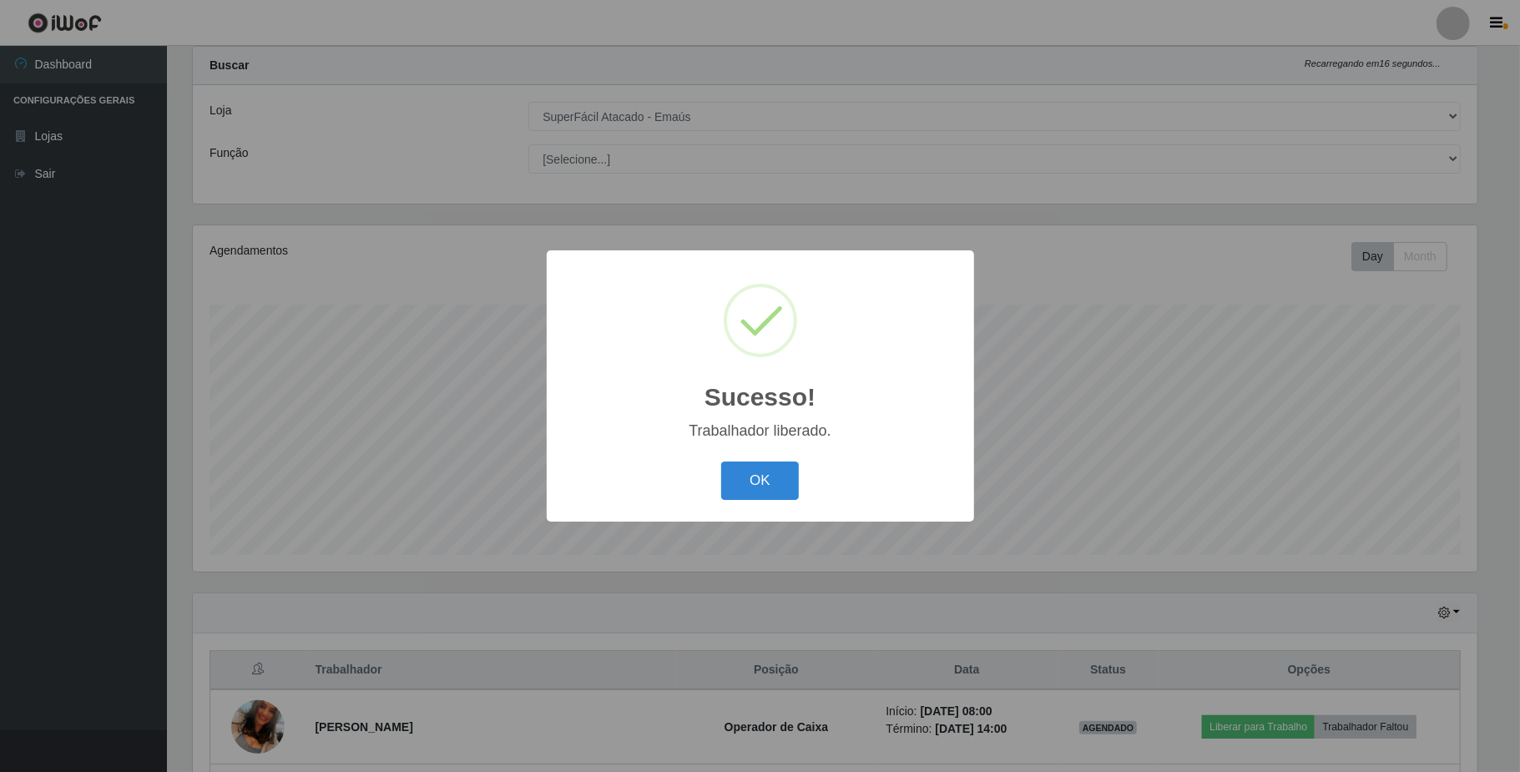
click at [742, 503] on div "OK Cancel" at bounding box center [760, 481] width 394 height 48
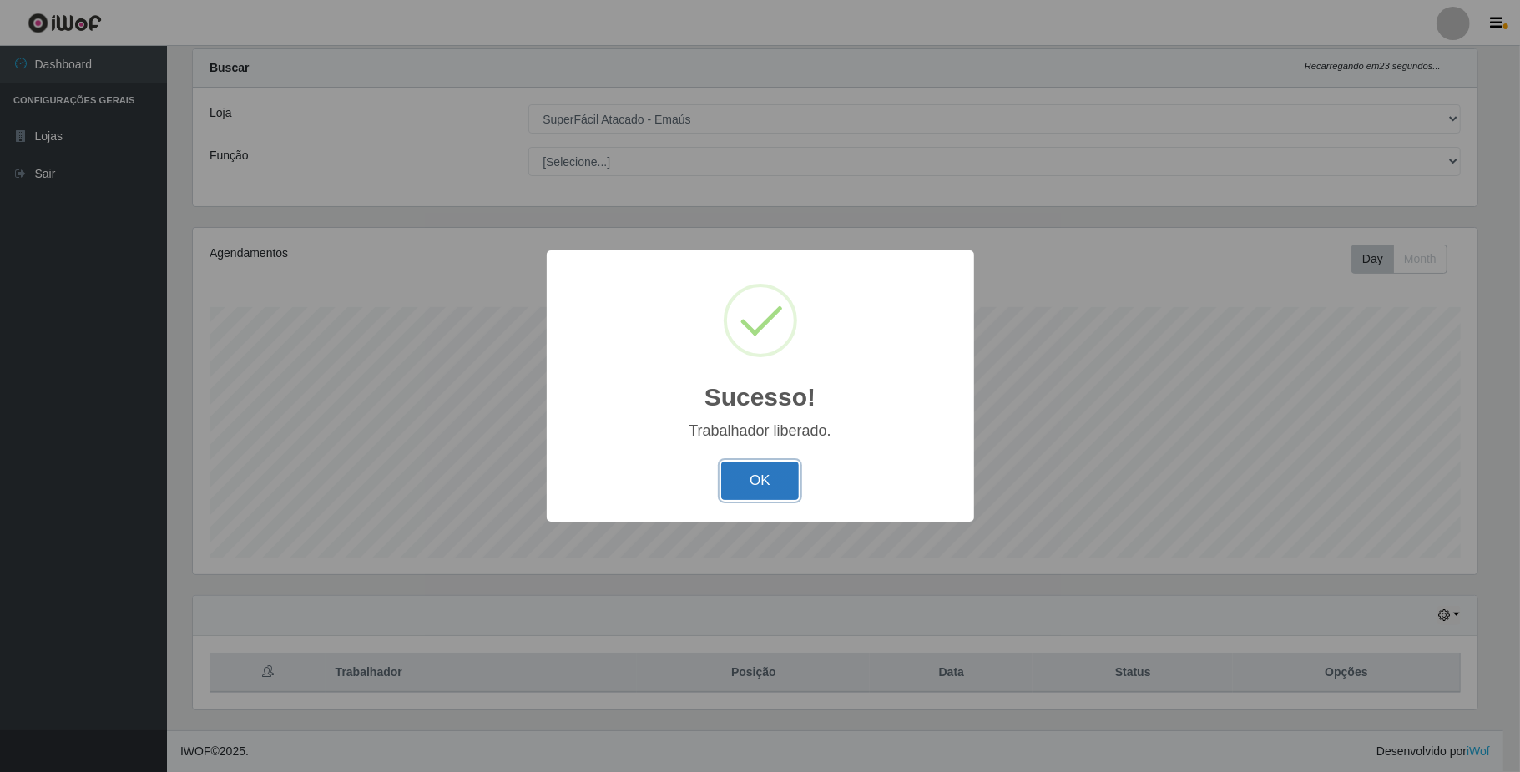
click at [752, 485] on button "OK" at bounding box center [760, 481] width 78 height 39
